Goal: Information Seeking & Learning: Check status

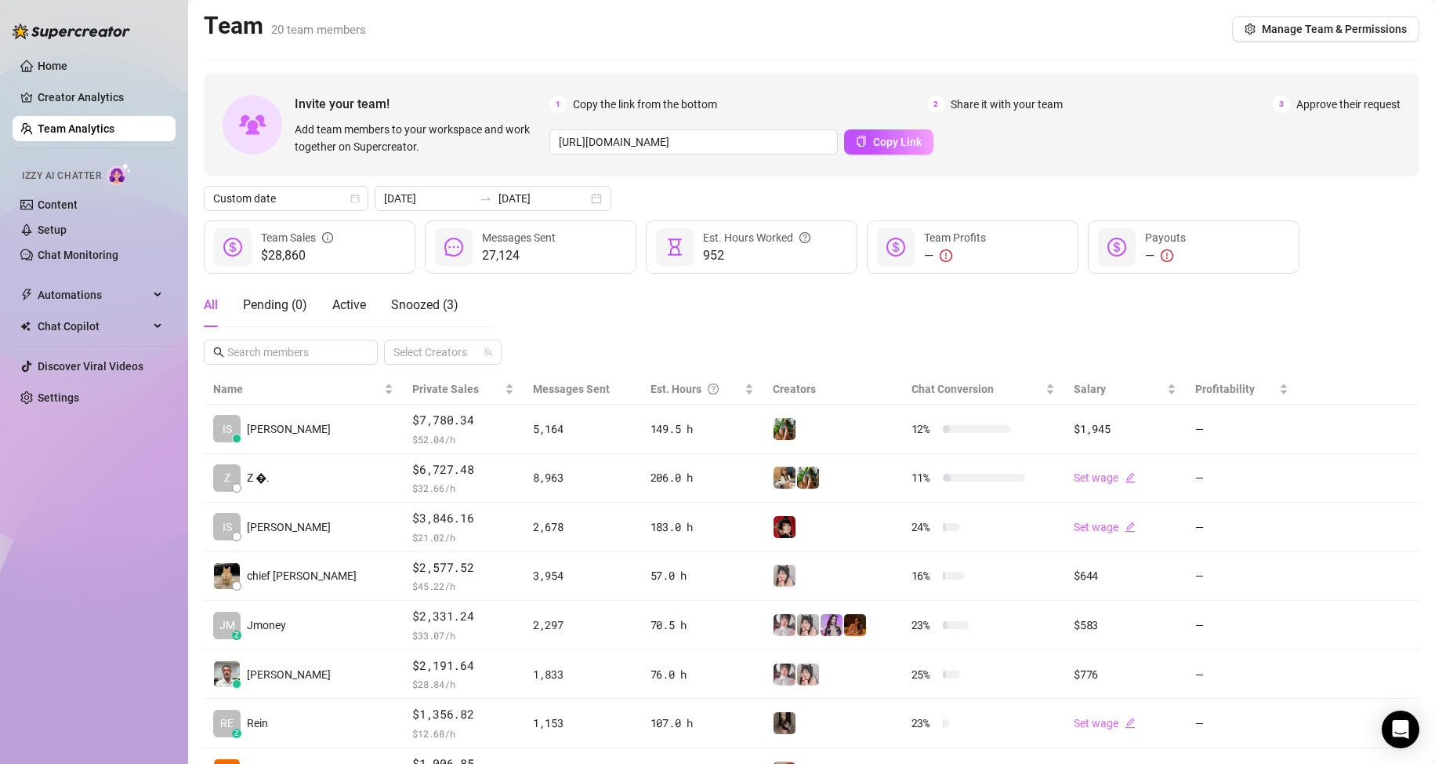
scroll to position [223, 0]
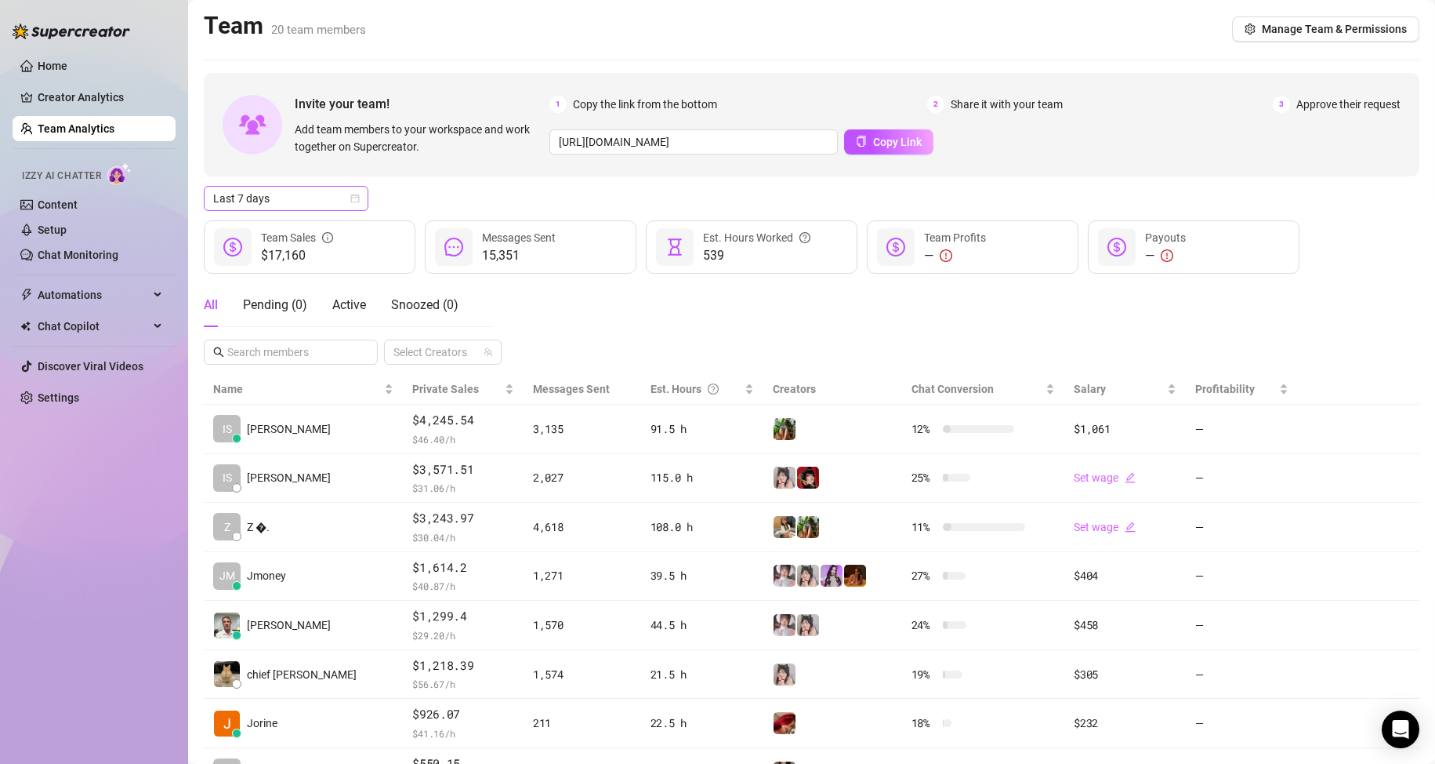
click at [353, 193] on span "Last 7 days" at bounding box center [286, 199] width 146 height 24
click at [314, 332] on div "Custom date" at bounding box center [286, 329] width 140 height 17
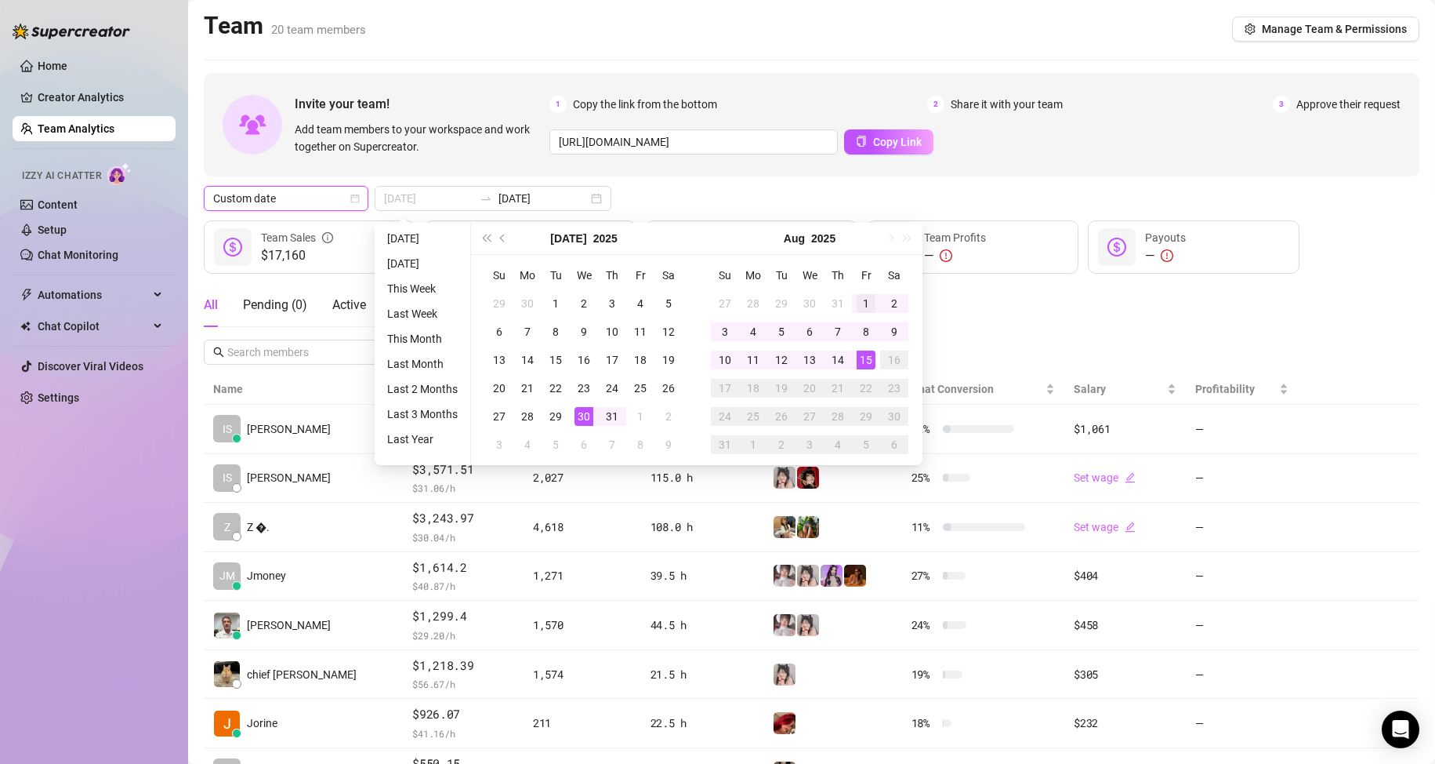
type input "[DATE]"
click at [863, 298] on div "1" at bounding box center [866, 303] width 19 height 19
type input "2025-08-15"
drag, startPoint x: 866, startPoint y: 365, endPoint x: 603, endPoint y: 278, distance: 277.2
click at [866, 365] on div "15" at bounding box center [866, 359] width 19 height 19
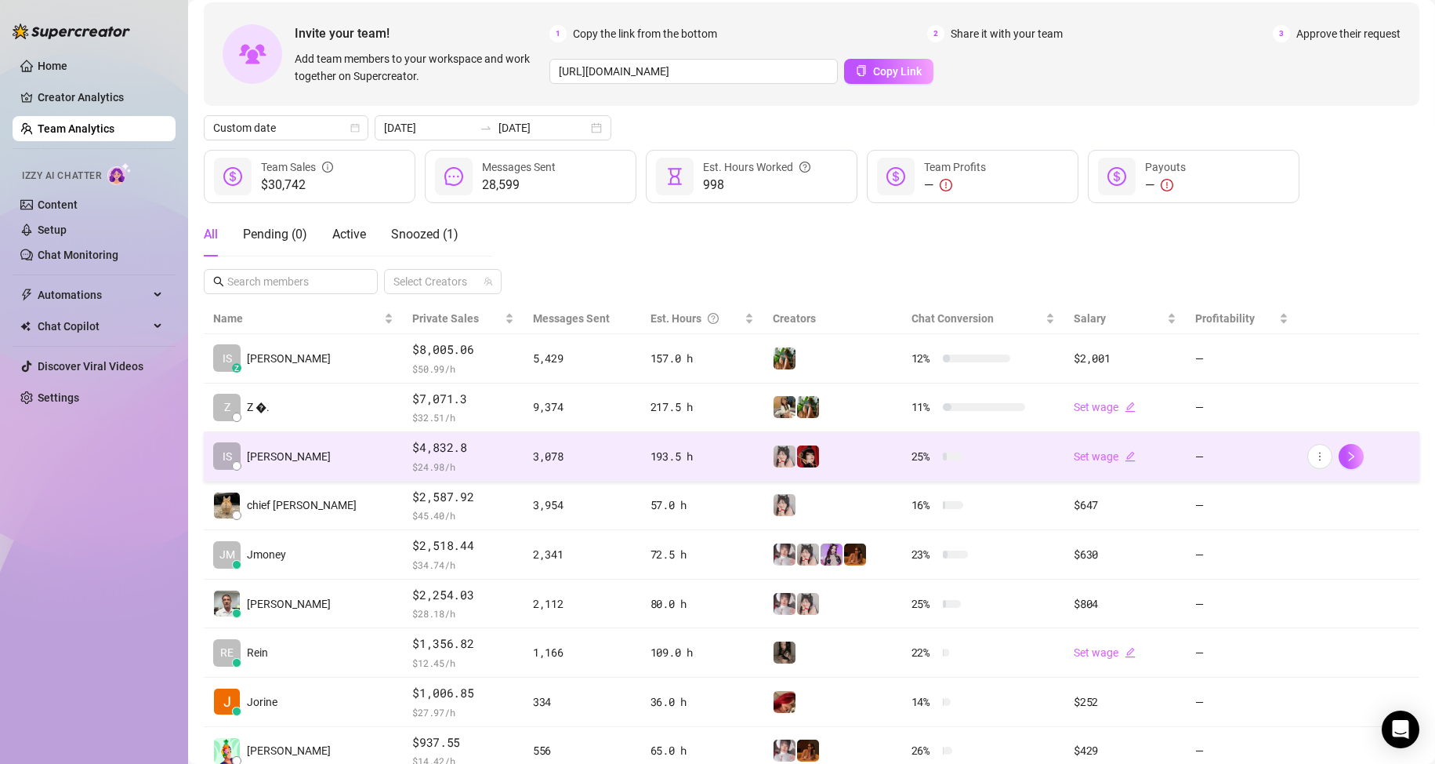
scroll to position [78, 0]
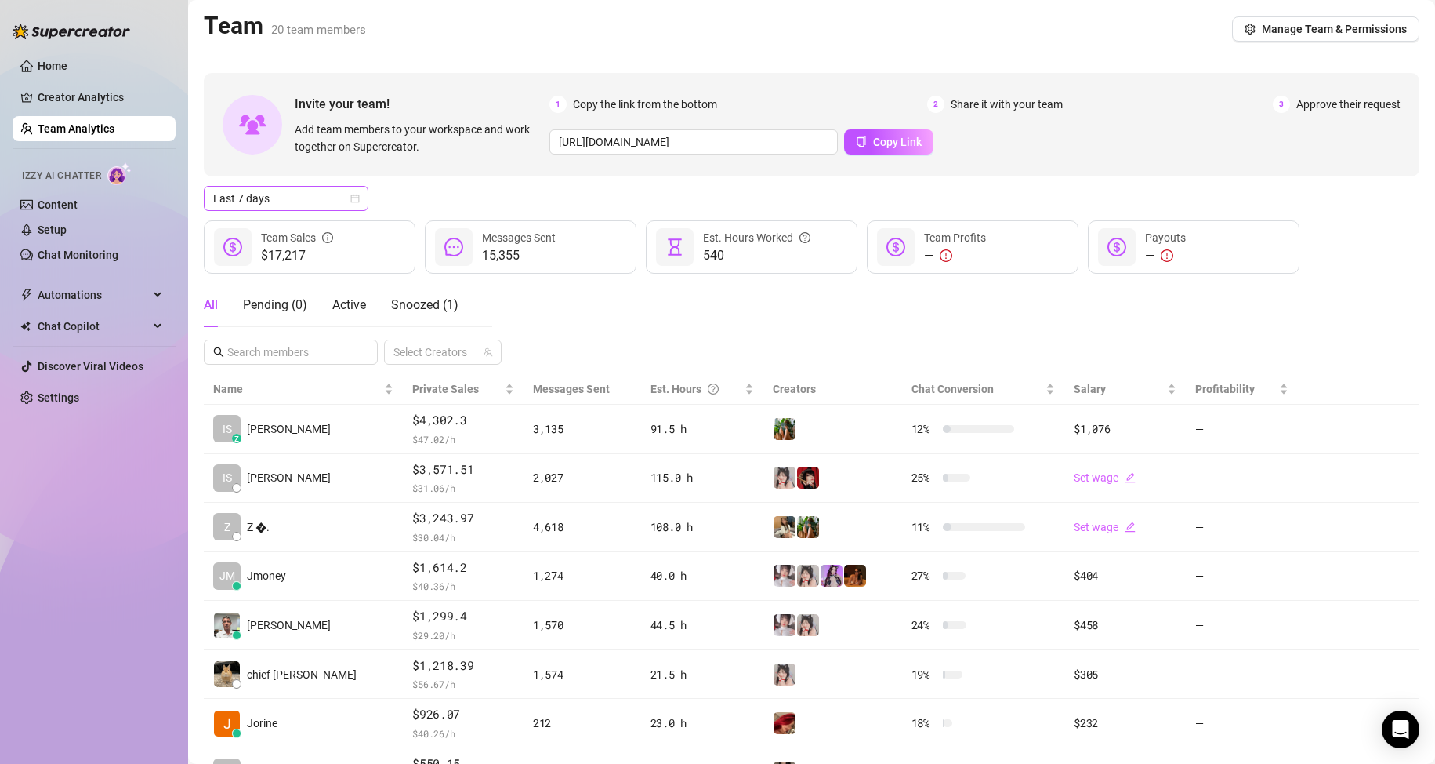
click at [337, 200] on span "Last 7 days" at bounding box center [286, 199] width 146 height 24
click at [321, 324] on div "Custom date" at bounding box center [286, 329] width 140 height 17
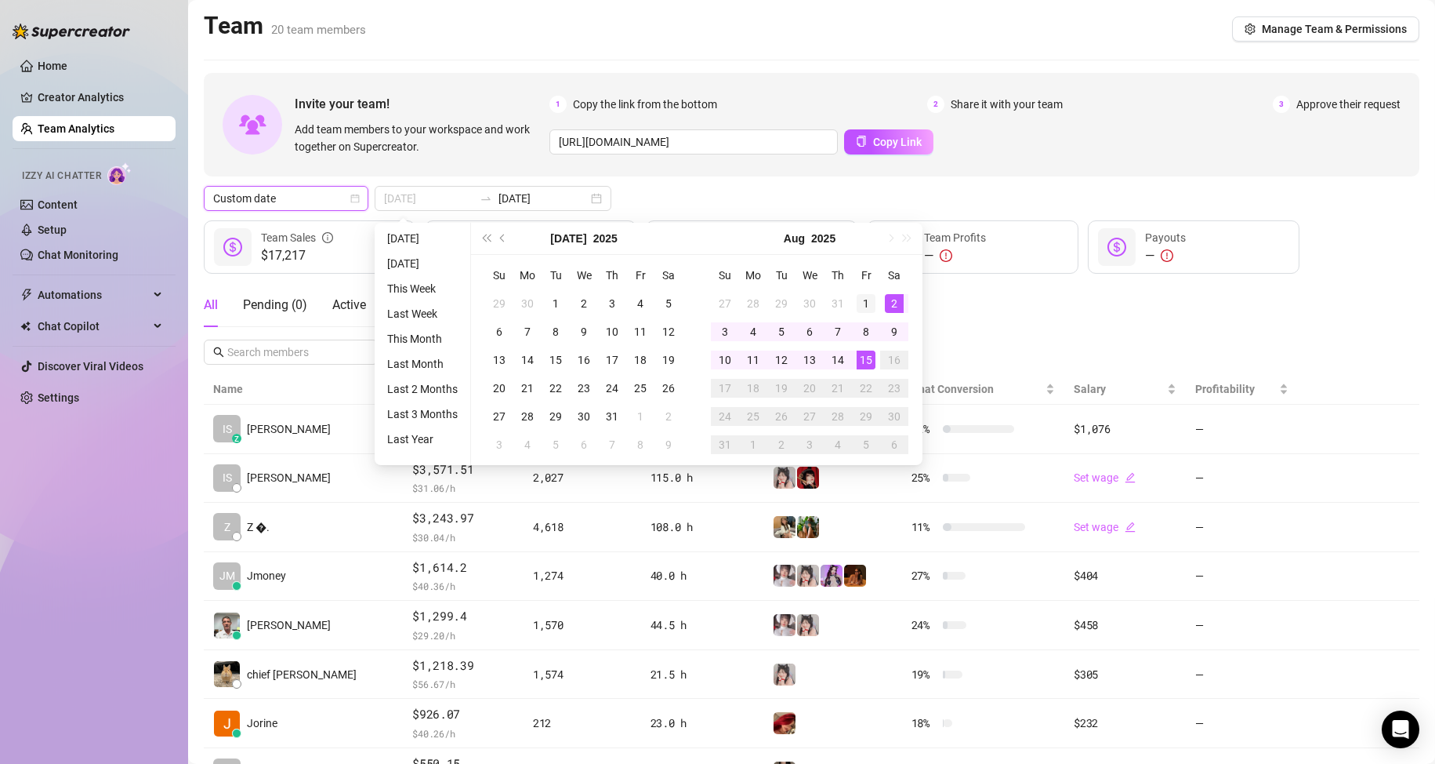
type input "2025-08-01"
click at [866, 305] on div "1" at bounding box center [866, 303] width 19 height 19
click at [875, 361] on div "15" at bounding box center [866, 359] width 19 height 19
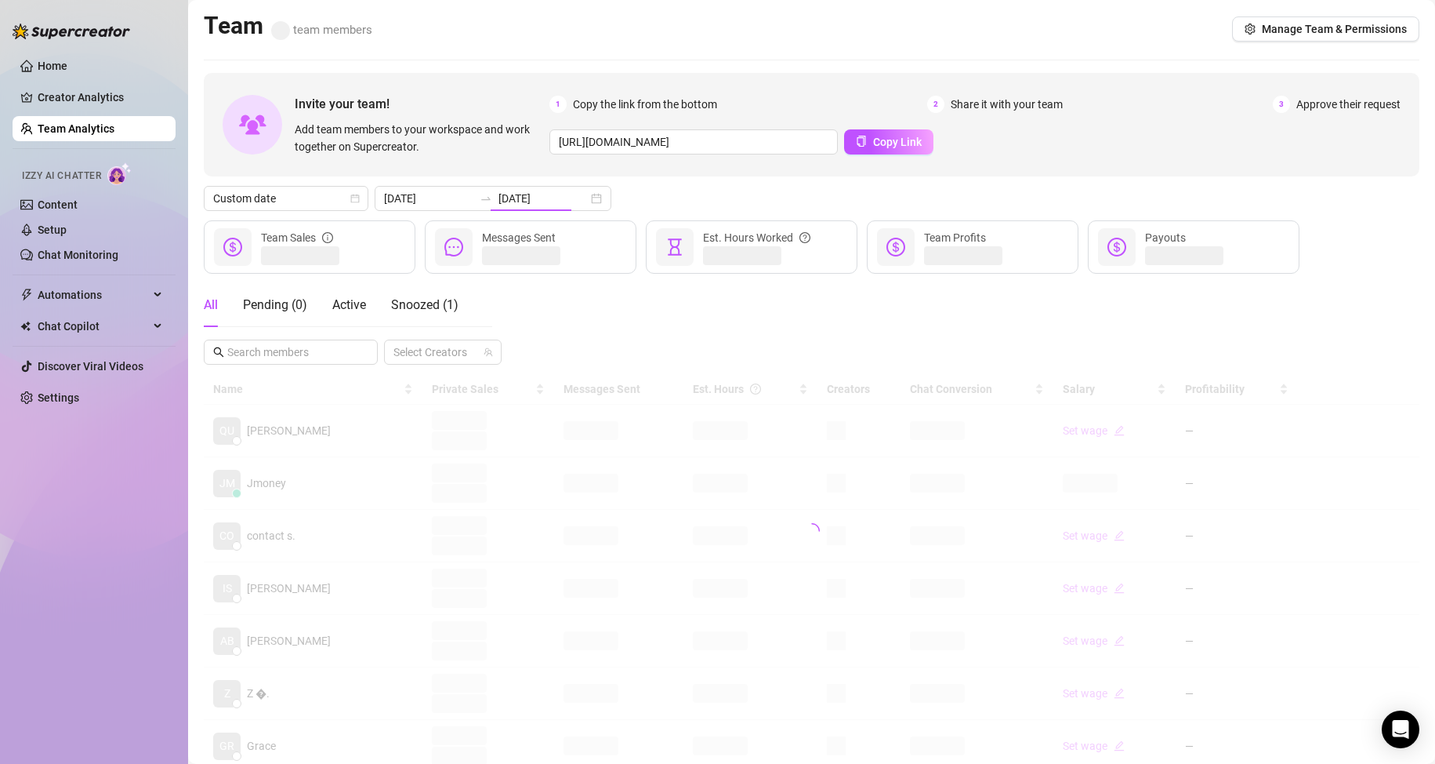
click at [1036, 304] on div "All Pending ( 0 ) Active Snoozed ( 1 ) Select Creators" at bounding box center [812, 324] width 1216 height 82
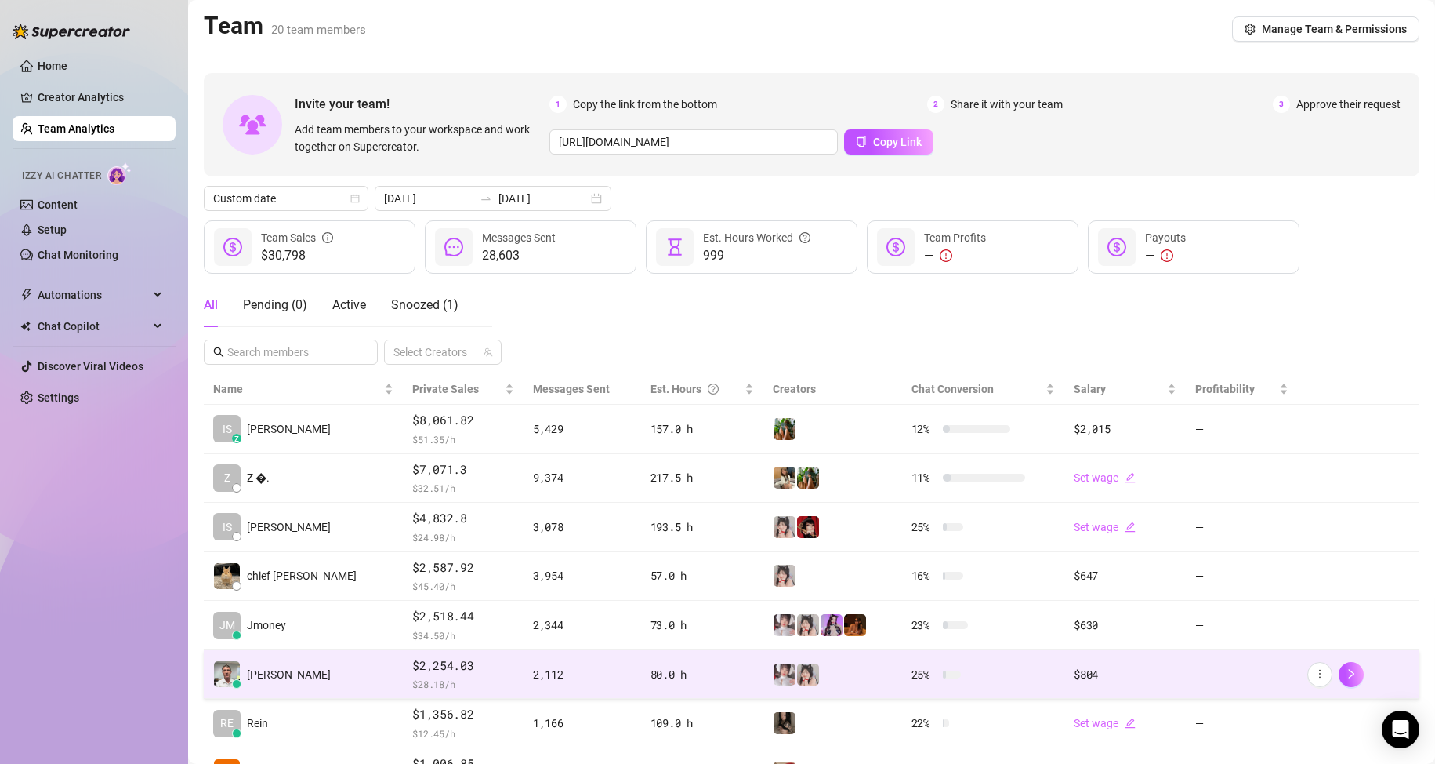
scroll to position [78, 0]
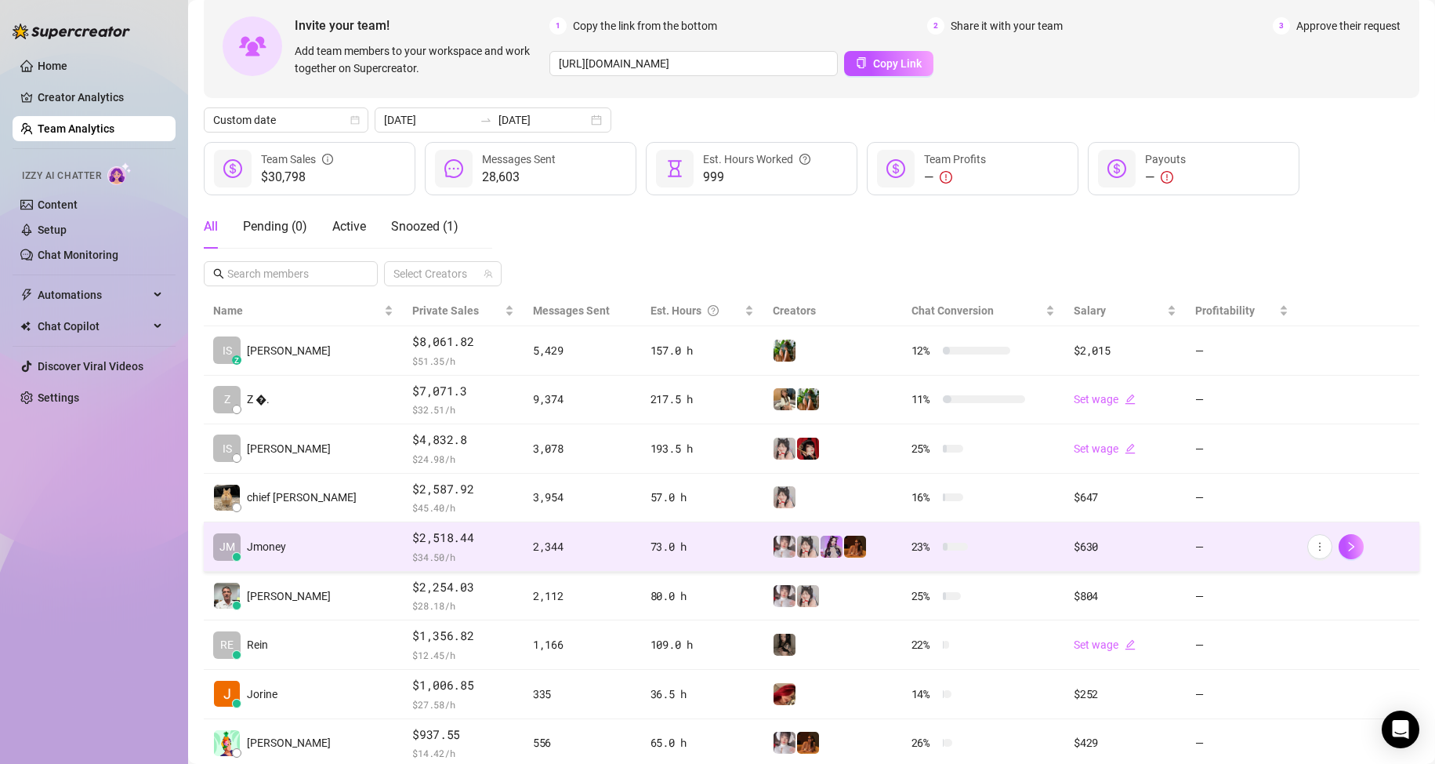
click at [302, 547] on td "[PERSON_NAME]" at bounding box center [303, 546] width 199 height 49
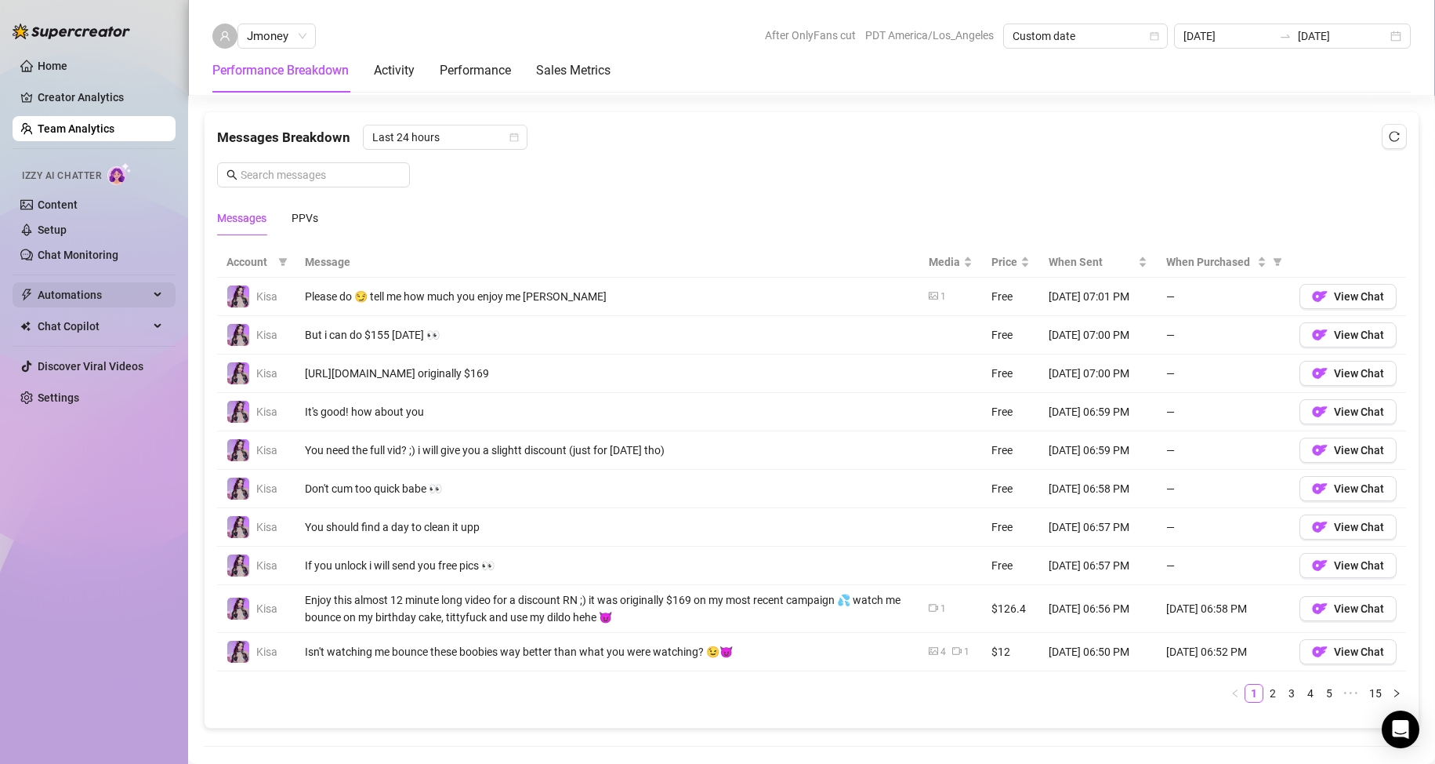
scroll to position [1019, 0]
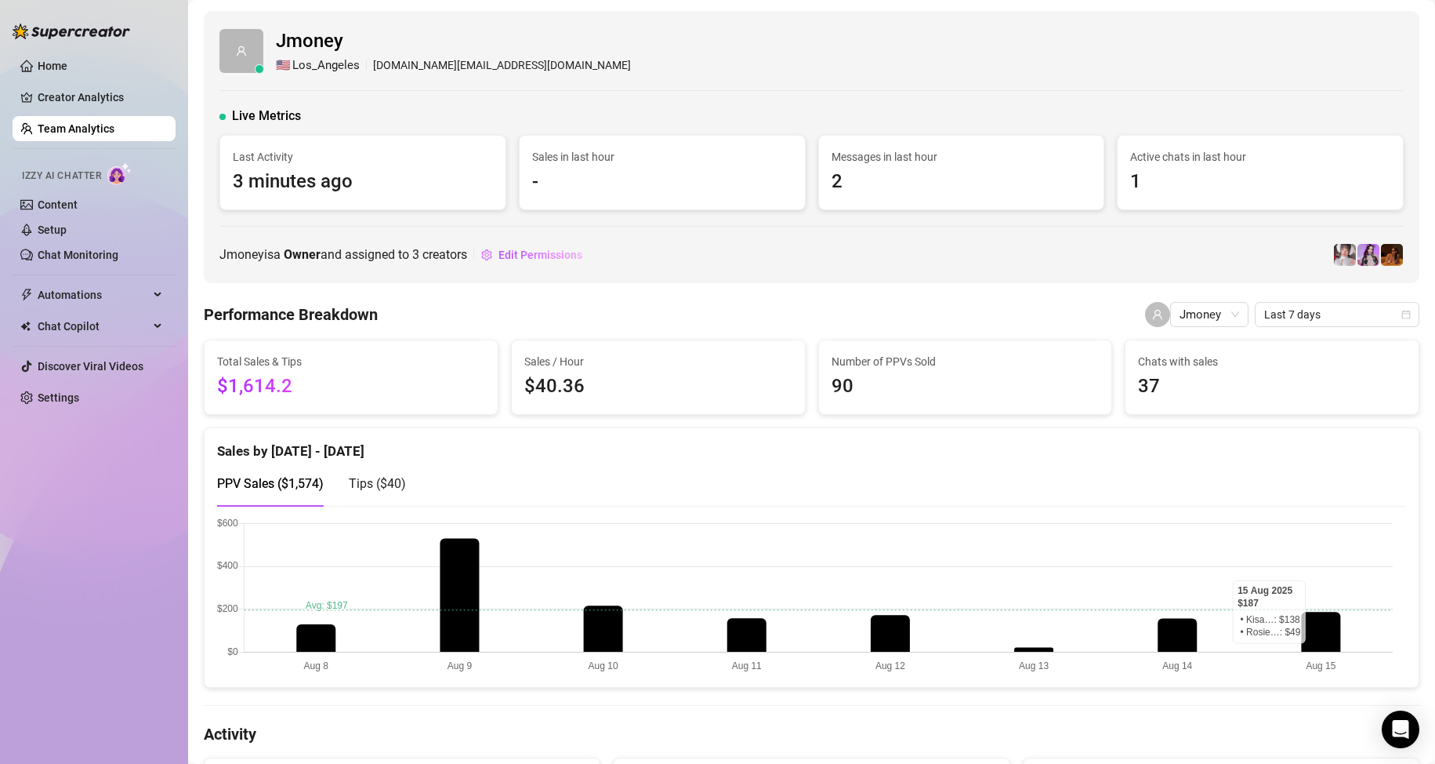
click at [114, 123] on link "Team Analytics" at bounding box center [76, 128] width 77 height 13
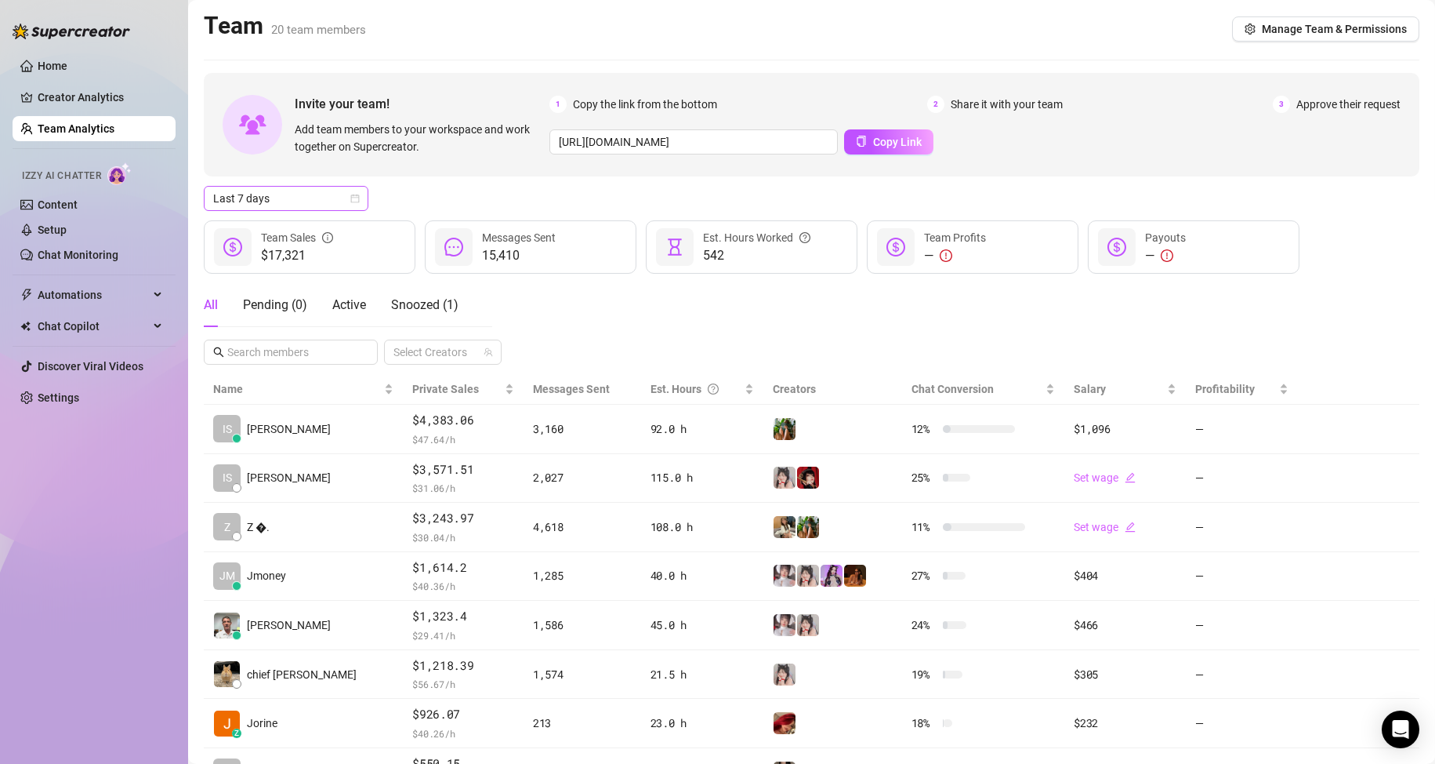
click at [330, 198] on span "Last 7 days" at bounding box center [286, 199] width 146 height 24
click at [303, 331] on div "Custom date" at bounding box center [286, 329] width 140 height 17
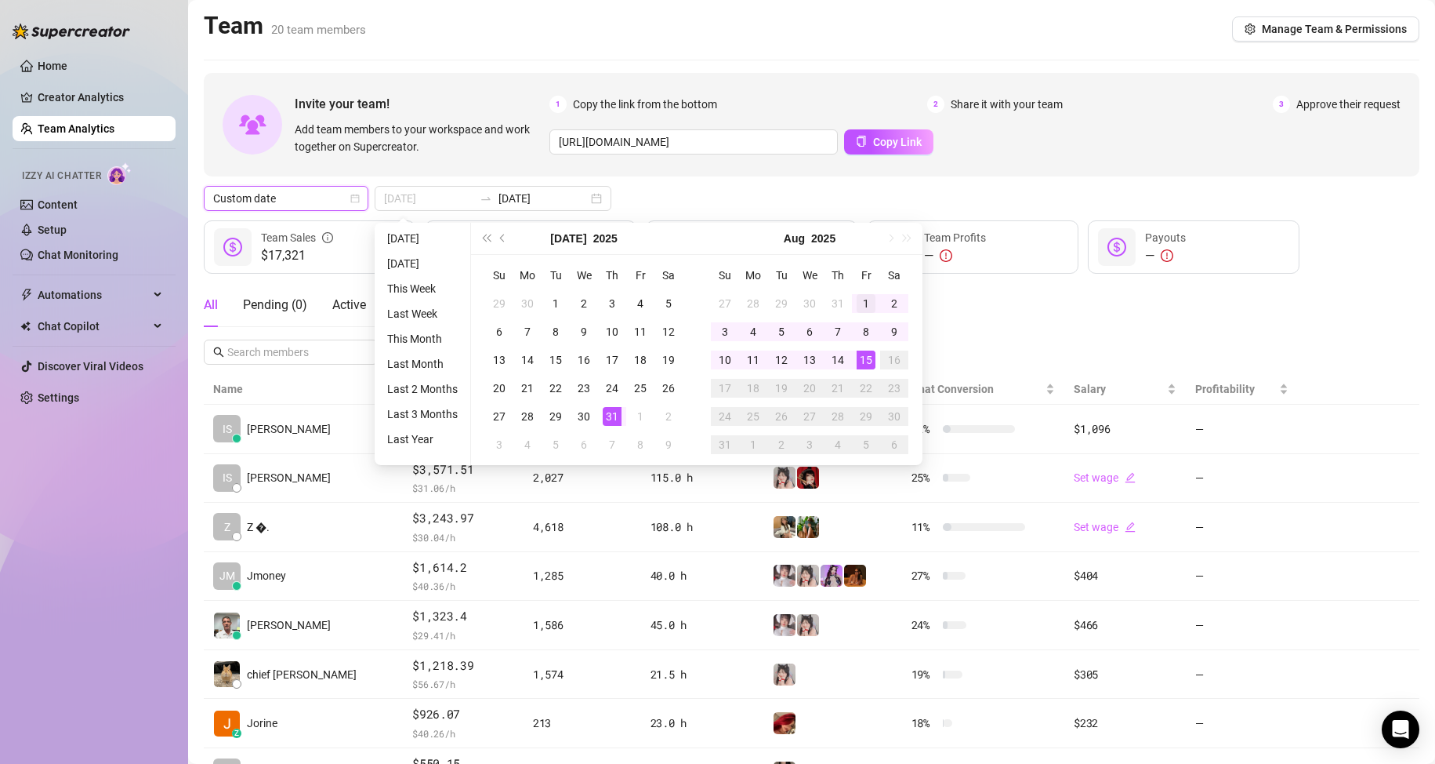
type input "[DATE]"
click at [861, 306] on div "1" at bounding box center [866, 303] width 19 height 19
type input "2025-08-15"
click at [868, 365] on div "15" at bounding box center [866, 359] width 19 height 19
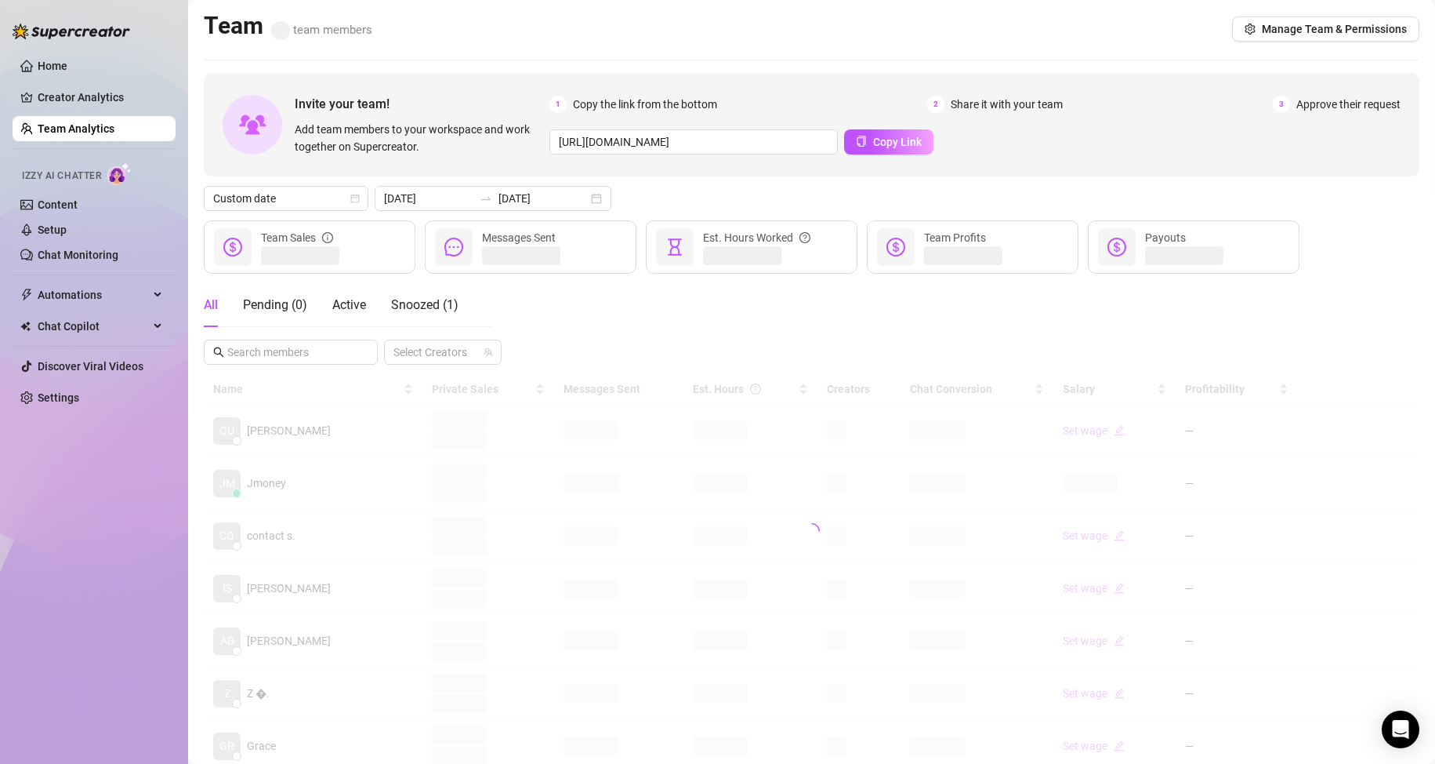
click at [1074, 328] on div "All Pending ( 0 ) Active Snoozed ( 1 ) Select Creators" at bounding box center [812, 324] width 1216 height 82
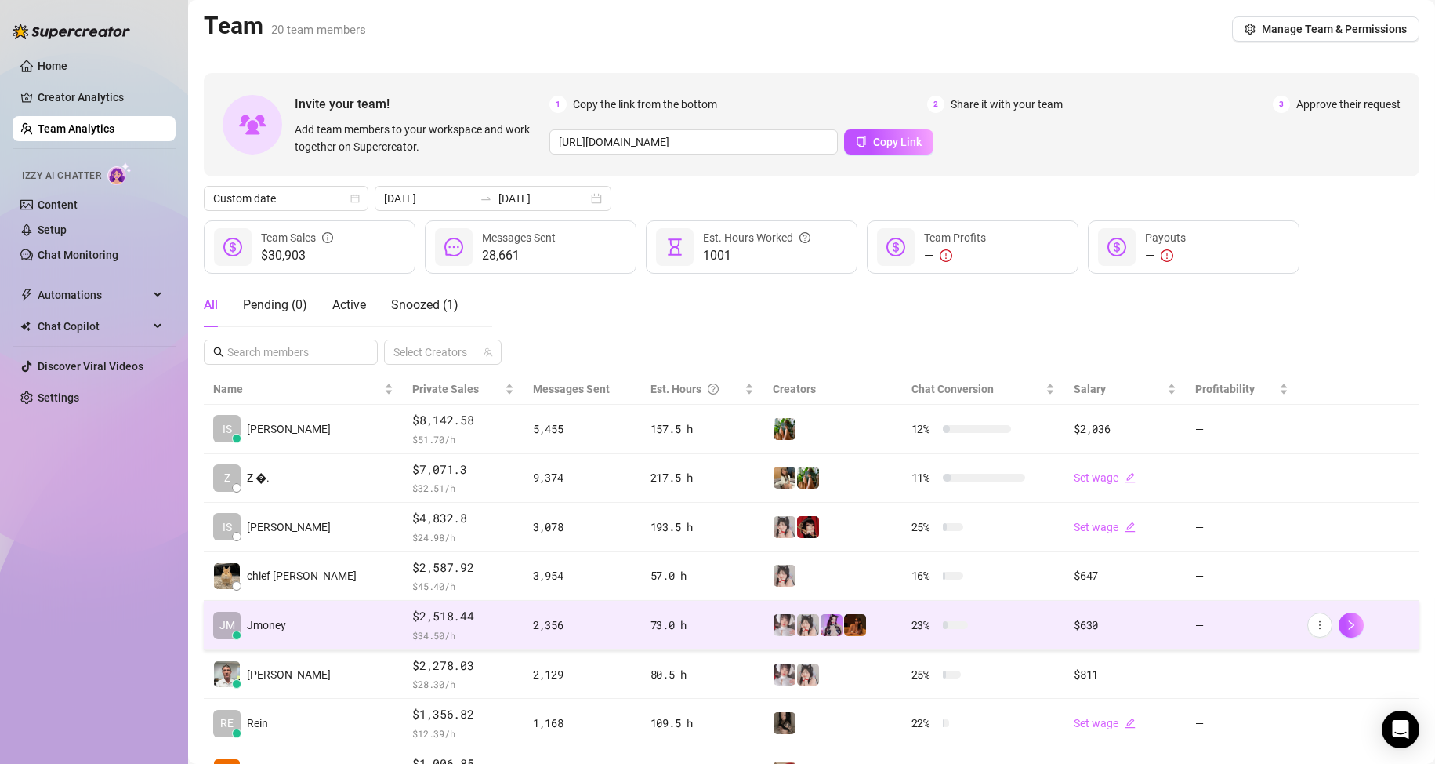
click at [294, 633] on td "JM Jmoney" at bounding box center [303, 625] width 199 height 49
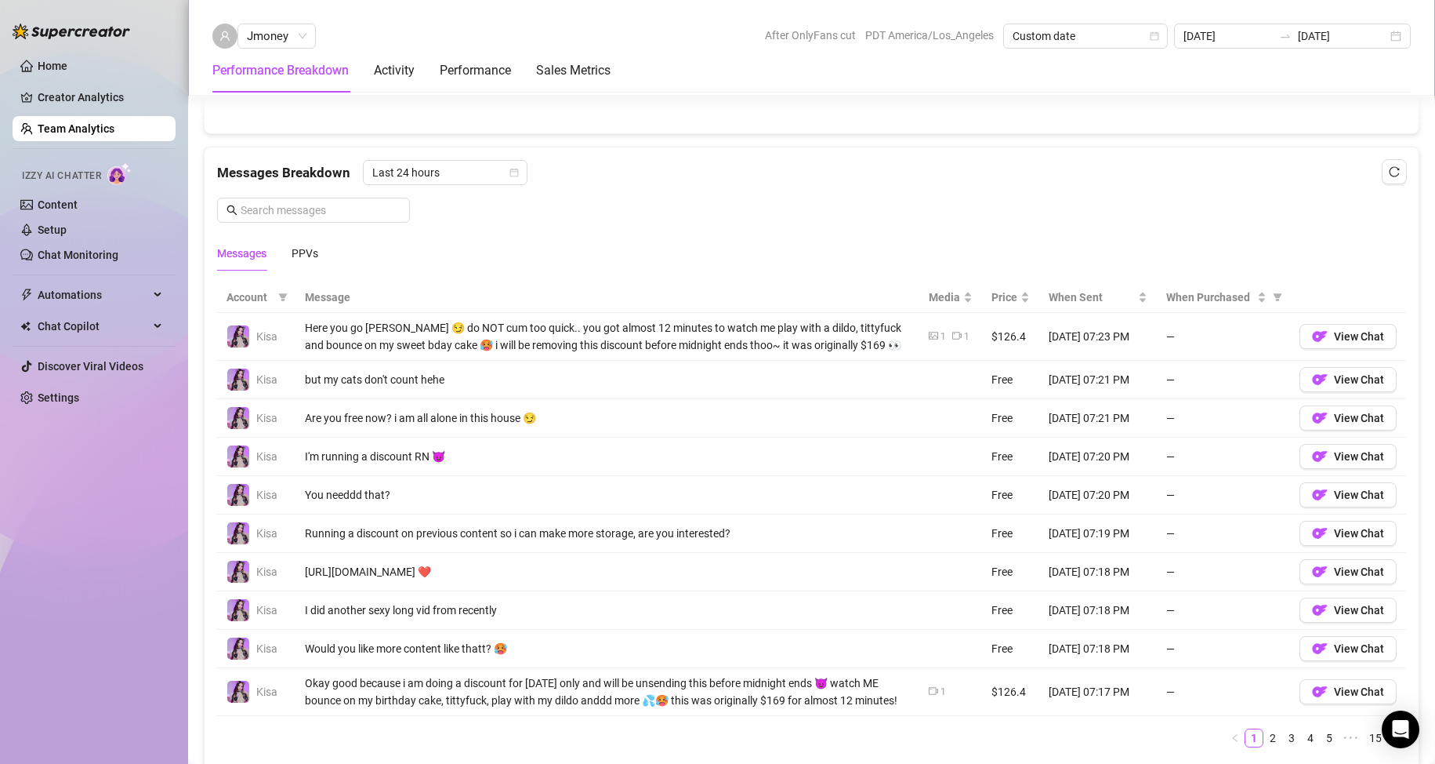
scroll to position [1019, 0]
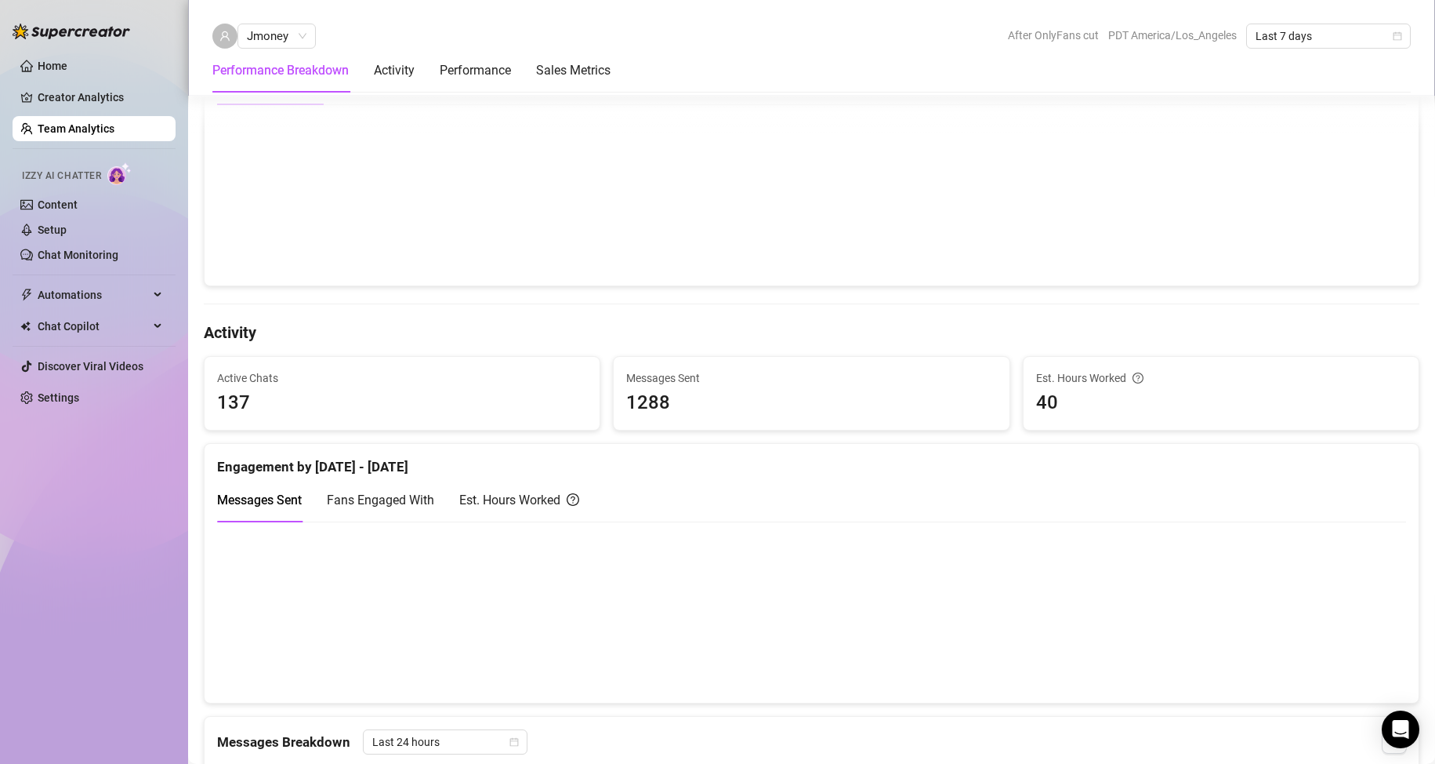
scroll to position [392, 0]
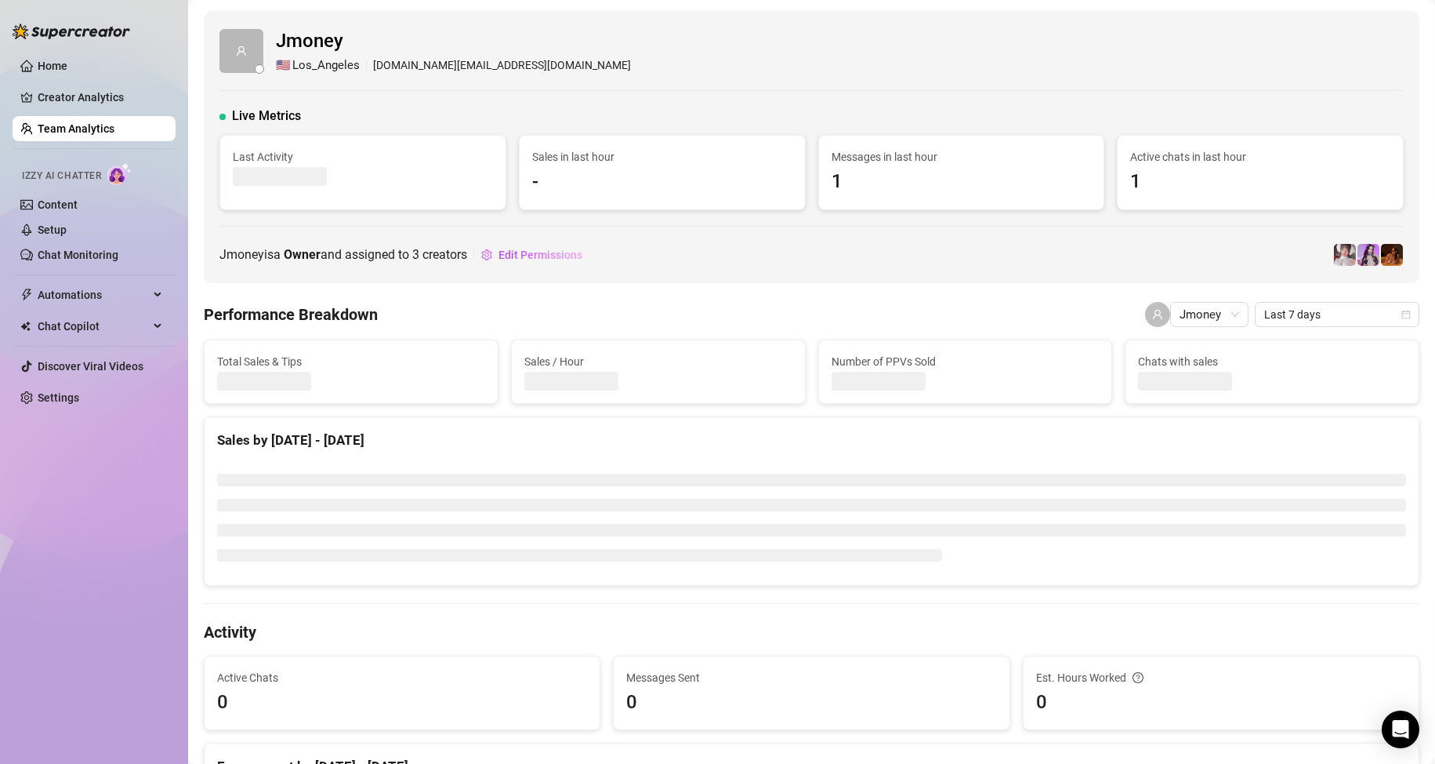
click at [656, 315] on div "Performance Breakdown Jmoney Last 7 days" at bounding box center [812, 314] width 1216 height 25
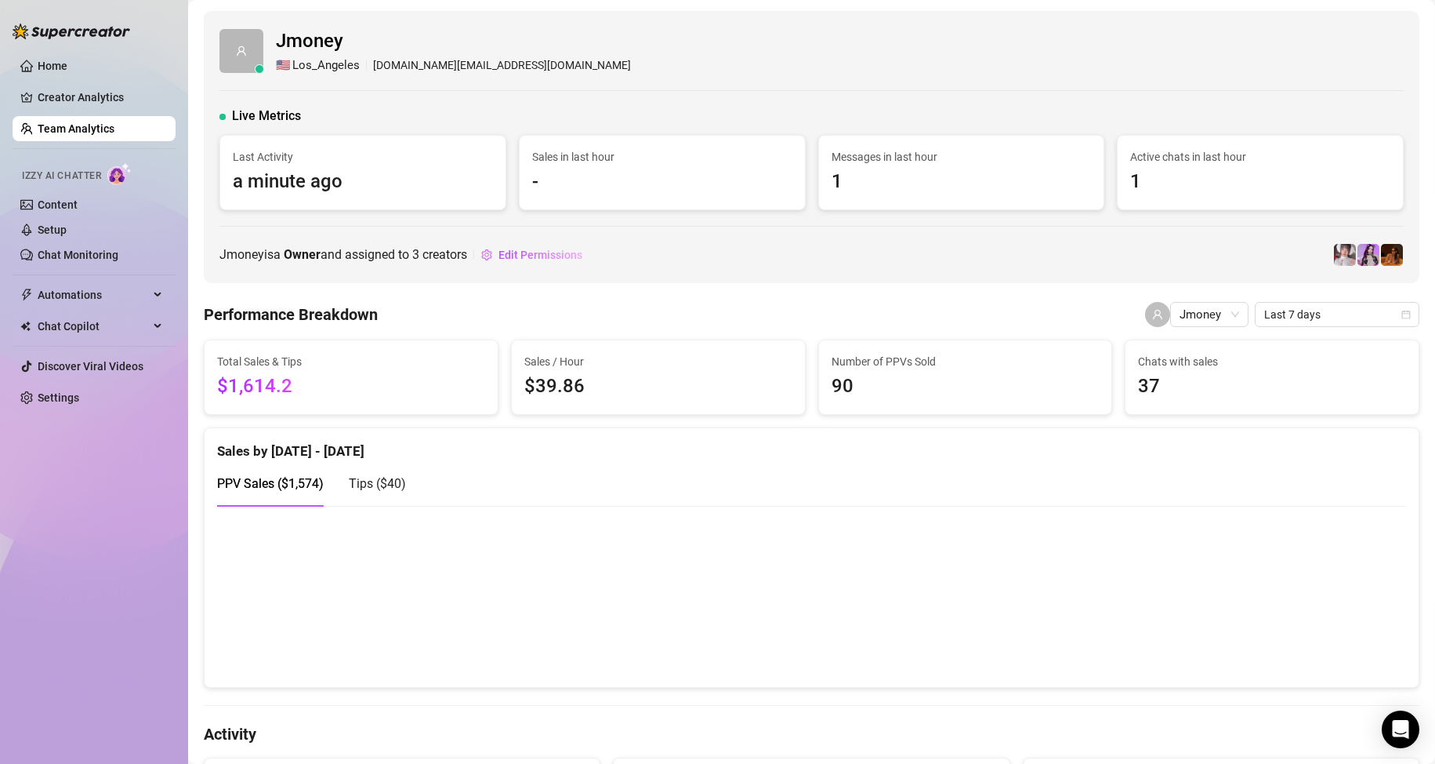
click at [1157, 482] on div "PPV Sales ( $1,574 ) Tips ( $40 )" at bounding box center [811, 483] width 1189 height 45
click at [1065, 318] on div "Performance Breakdown Jmoney Last 7 days" at bounding box center [812, 314] width 1216 height 25
click at [66, 114] on ul "Home Creator Analytics Team Analytics Izzy AI Chatter Content Setup Chat Monito…" at bounding box center [94, 231] width 163 height 369
click at [67, 123] on link "Team Analytics" at bounding box center [76, 128] width 77 height 13
